Goal: Obtain resource: Download file/media

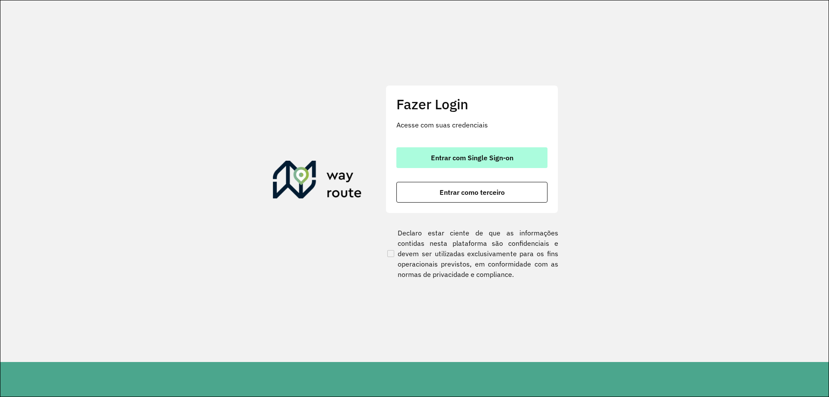
click at [487, 161] on span "Entrar com Single Sign-on" at bounding box center [472, 157] width 82 height 7
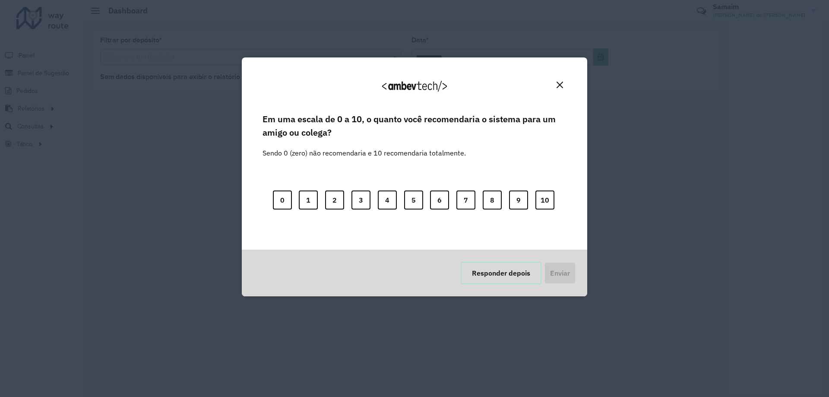
click at [503, 276] on button "Responder depois" at bounding box center [501, 273] width 81 height 22
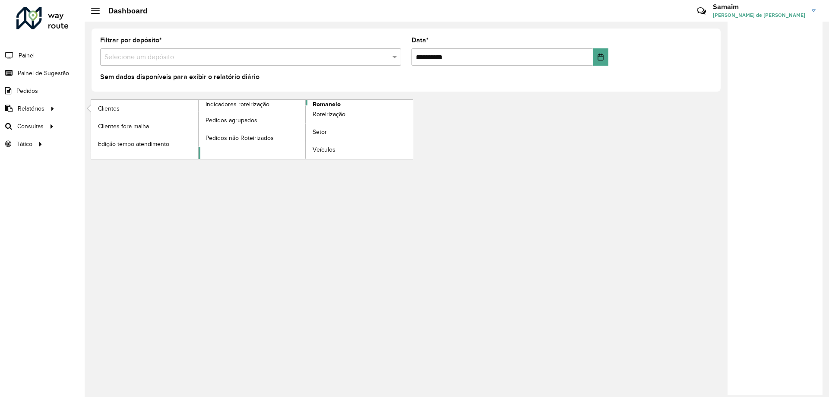
click at [319, 103] on span "Romaneio" at bounding box center [326, 104] width 28 height 9
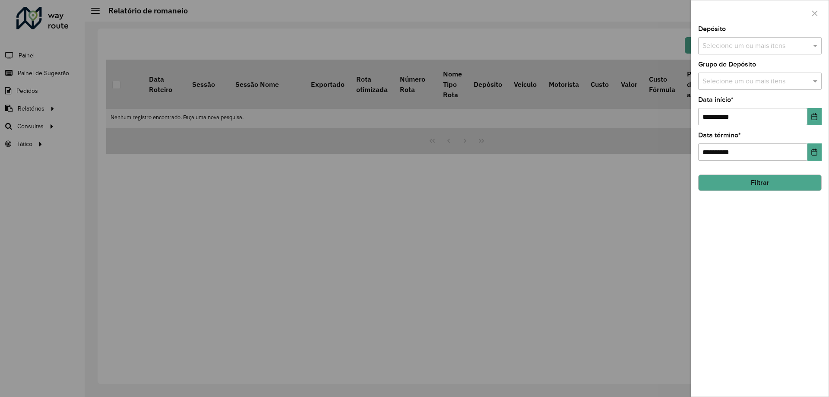
click at [751, 42] on input "text" at bounding box center [755, 46] width 110 height 10
click at [727, 72] on button "Selecionar Todos" at bounding box center [728, 72] width 55 height 13
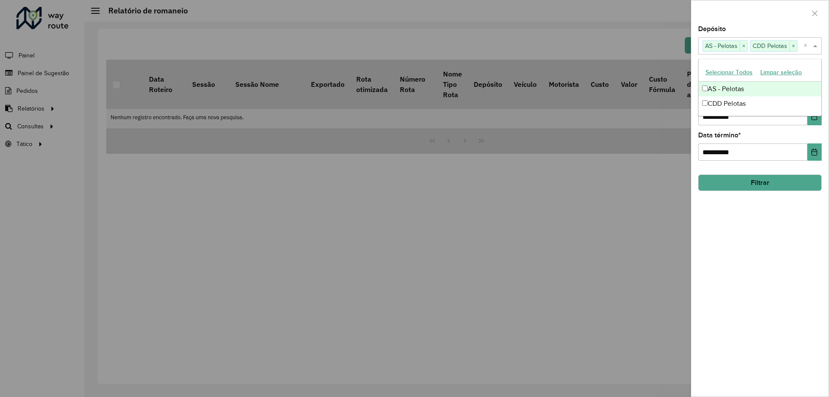
click at [745, 27] on div "Depósito Selecione um ou mais itens AS - Pelotas × CDD Pelotas × ×" at bounding box center [759, 40] width 123 height 28
click at [732, 86] on input "text" at bounding box center [755, 81] width 110 height 10
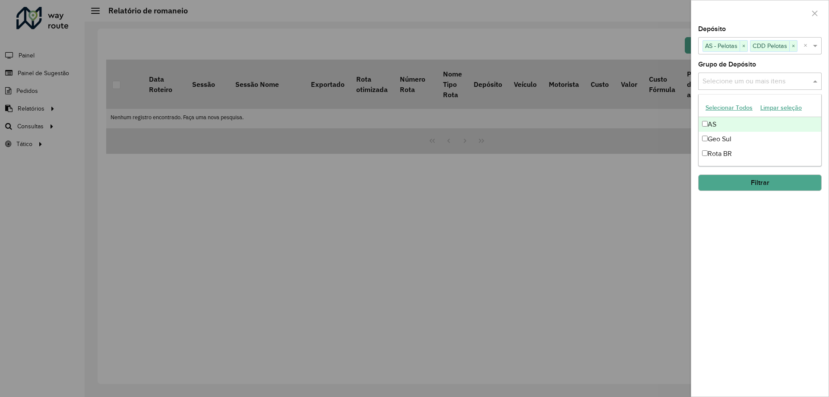
click at [732, 99] on div "Selecionar Todos Limpar seleção" at bounding box center [759, 108] width 123 height 18
click at [730, 107] on button "Selecionar Todos" at bounding box center [728, 107] width 55 height 13
click at [756, 2] on div at bounding box center [759, 12] width 137 height 25
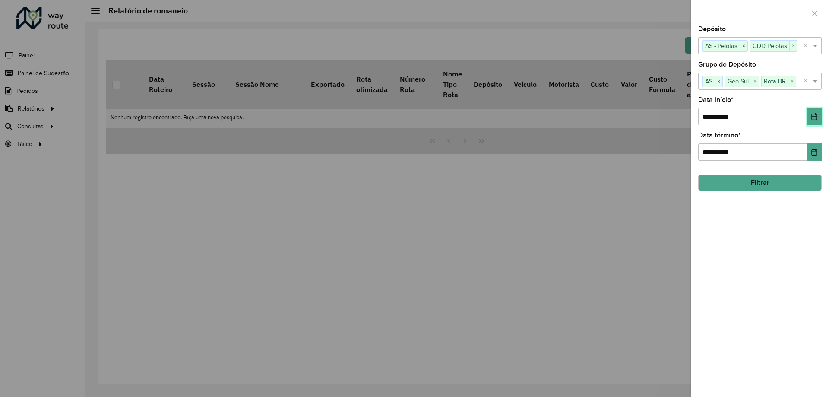
click at [818, 118] on button "Choose Date" at bounding box center [814, 116] width 14 height 17
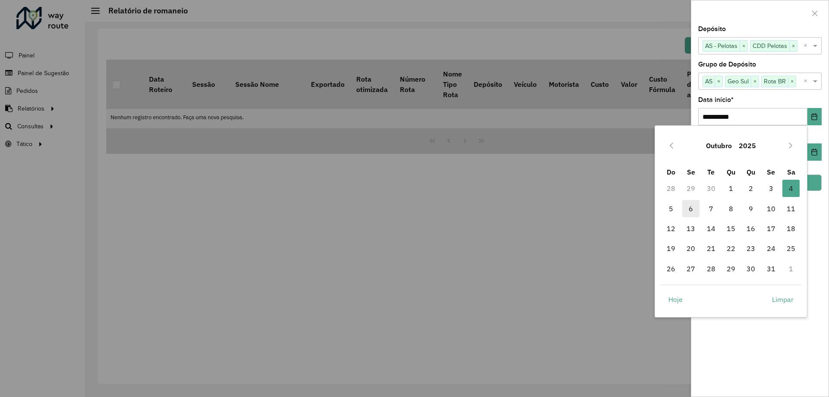
click at [692, 204] on span "6" at bounding box center [690, 208] width 17 height 17
type input "**********"
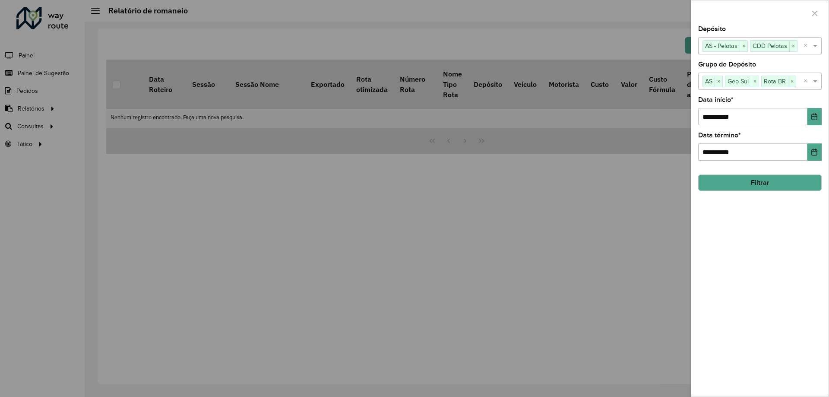
click at [748, 183] on button "Filtrar" at bounding box center [759, 182] width 123 height 16
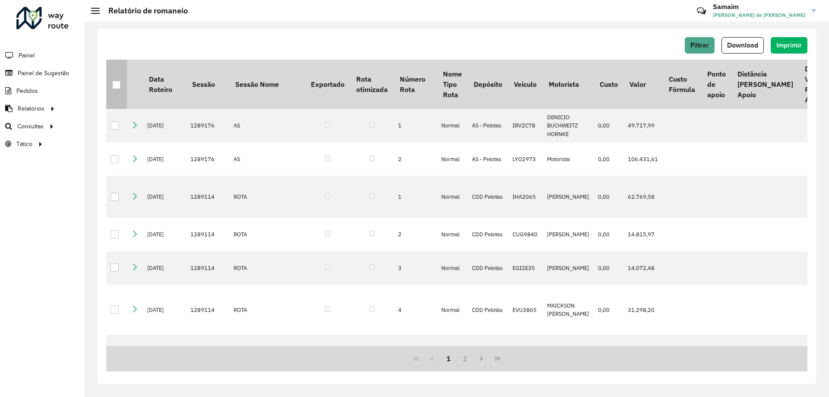
click at [117, 83] on div at bounding box center [116, 85] width 8 height 8
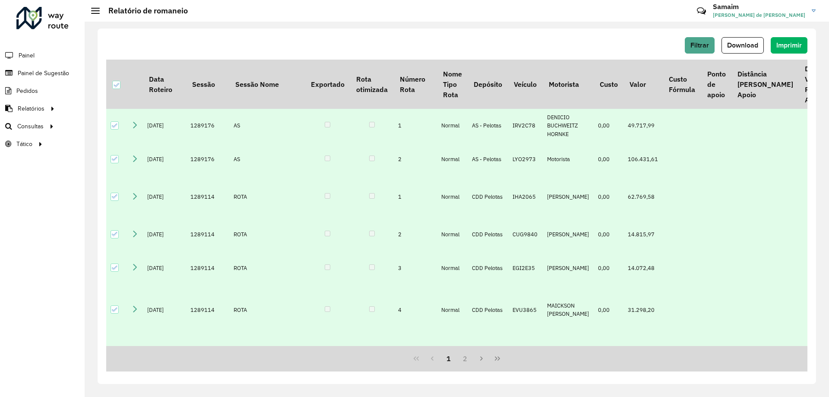
click at [734, 38] on button "Download" at bounding box center [742, 45] width 42 height 16
